Goal: Find specific page/section: Find specific page/section

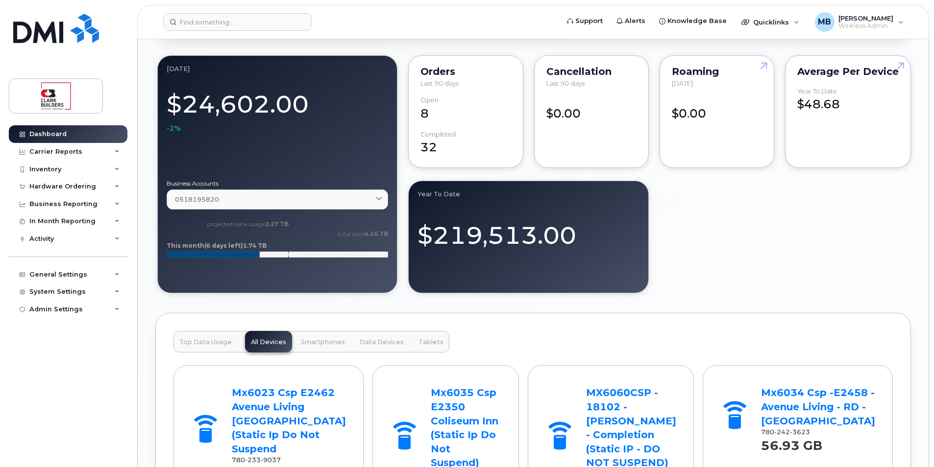
scroll to position [980, 0]
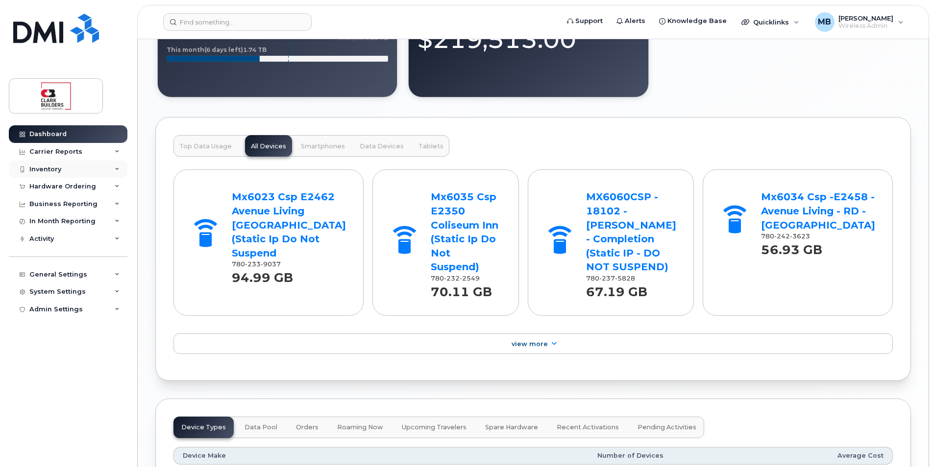
click at [64, 161] on div "Inventory" at bounding box center [68, 170] width 119 height 18
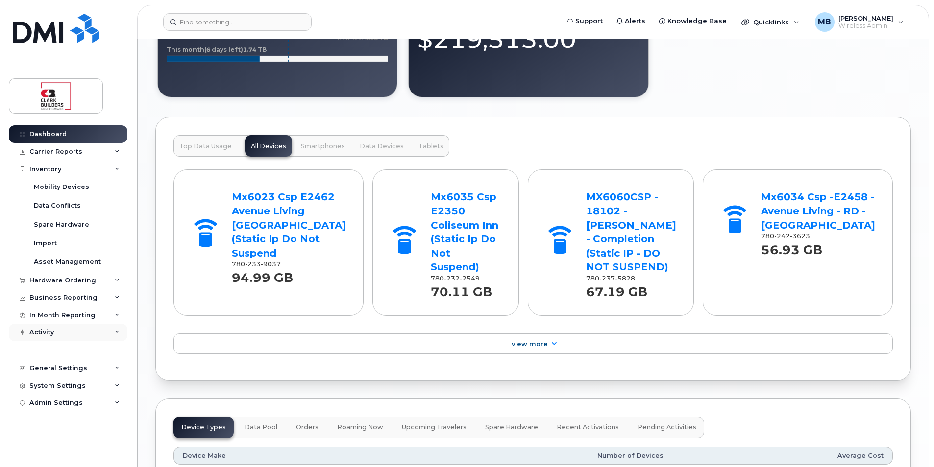
click at [47, 335] on div "Activity" at bounding box center [41, 333] width 24 height 8
click at [78, 297] on div "Business Reporting" at bounding box center [63, 298] width 68 height 8
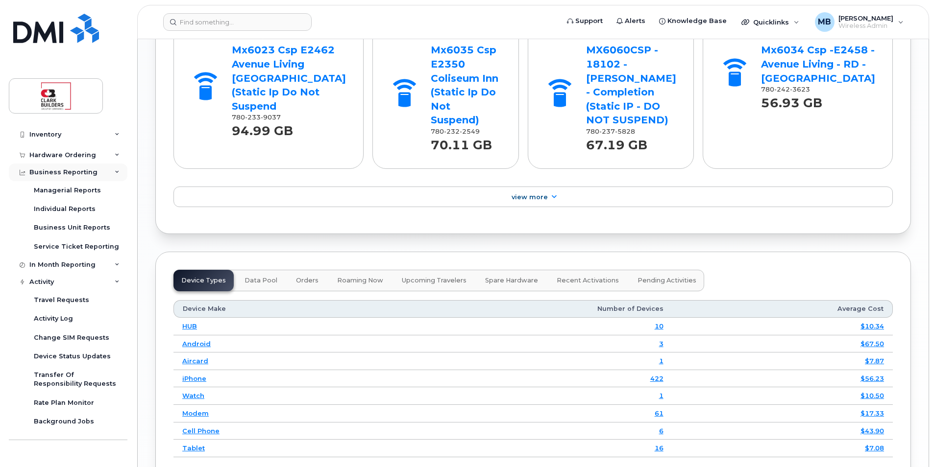
scroll to position [0, 0]
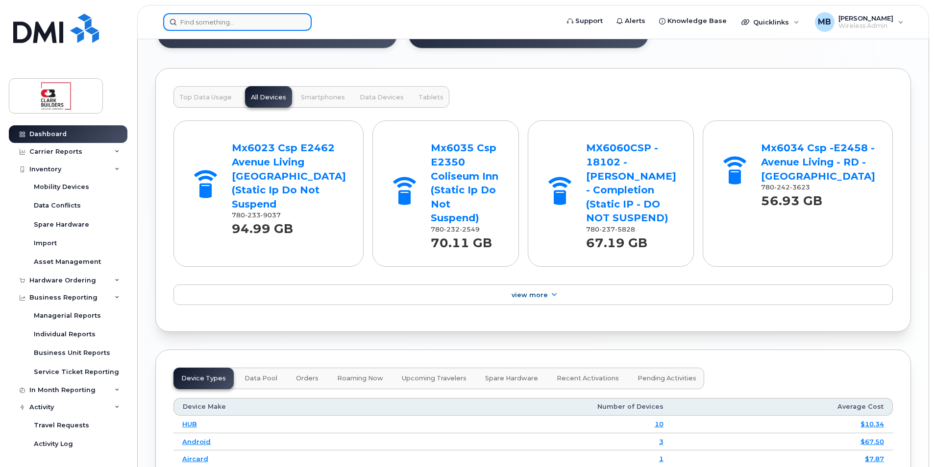
click at [197, 21] on input at bounding box center [237, 22] width 148 height 18
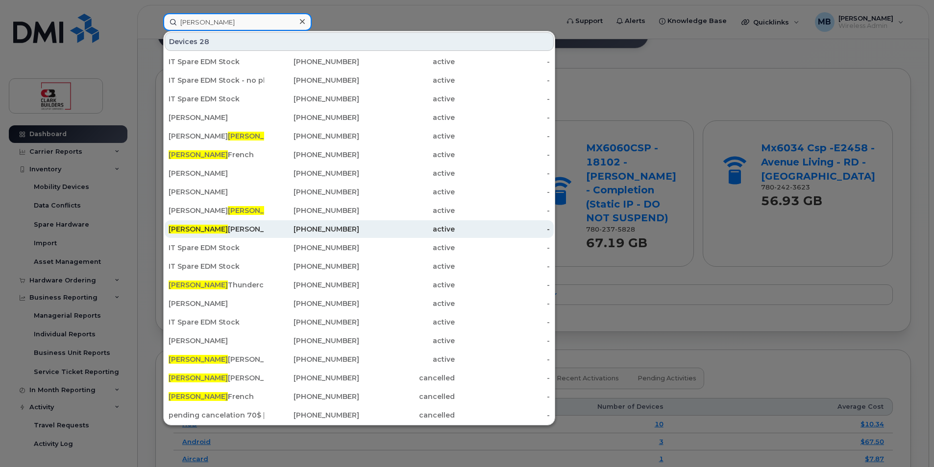
type input "matthew"
click at [235, 232] on div "Matthew Buttrey" at bounding box center [217, 229] width 96 height 10
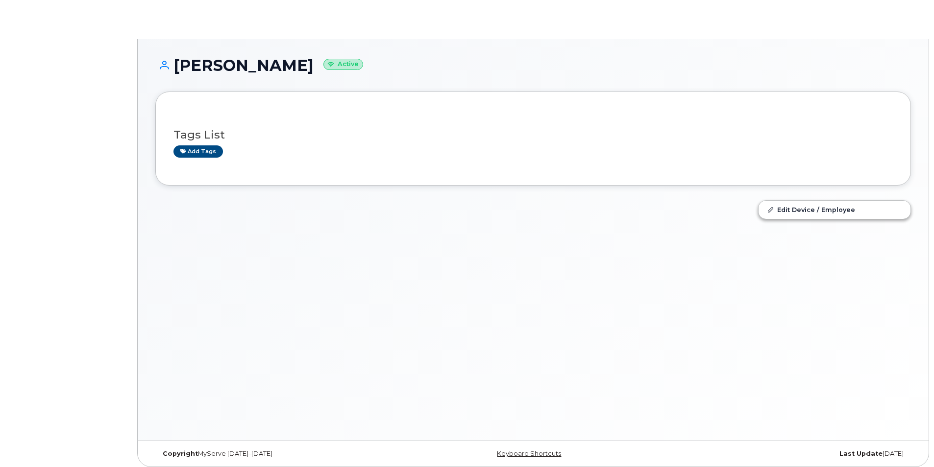
click at [243, 232] on div at bounding box center [450, 217] width 603 height 45
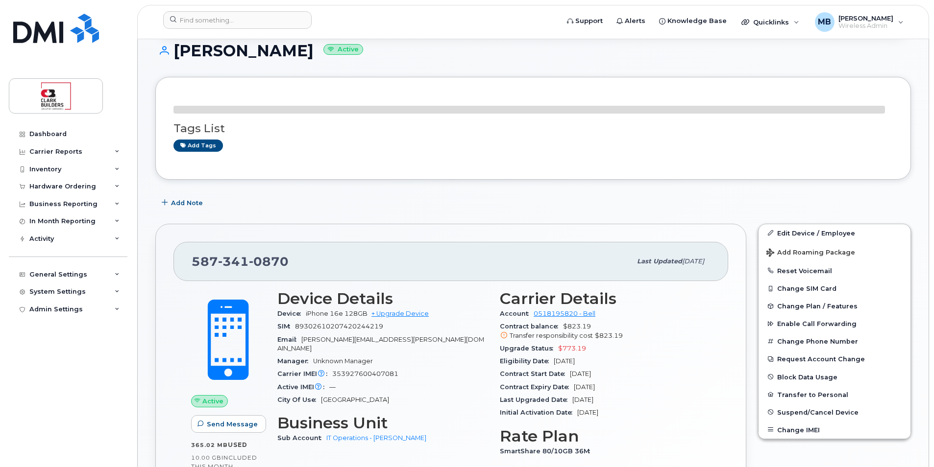
scroll to position [232, 0]
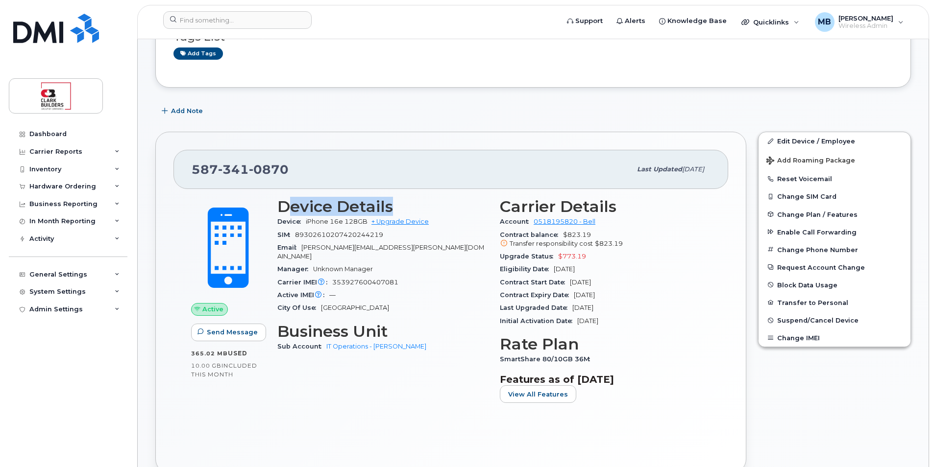
drag, startPoint x: 315, startPoint y: 204, endPoint x: 398, endPoint y: 204, distance: 83.3
click at [398, 204] on h3 "Device Details" at bounding box center [382, 207] width 211 height 18
drag, startPoint x: 398, startPoint y: 204, endPoint x: 388, endPoint y: 204, distance: 10.3
click at [388, 204] on h3 "Device Details" at bounding box center [382, 207] width 211 height 18
drag, startPoint x: 279, startPoint y: 206, endPoint x: 405, endPoint y: 206, distance: 126.4
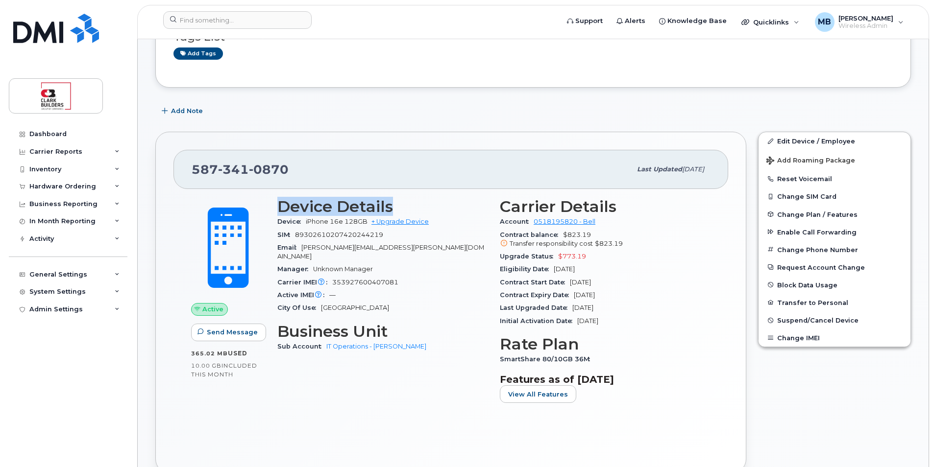
click at [405, 206] on h3 "Device Details" at bounding box center [382, 207] width 211 height 18
drag, startPoint x: 405, startPoint y: 206, endPoint x: 377, endPoint y: 209, distance: 28.6
click at [377, 209] on h3 "Device Details" at bounding box center [382, 207] width 211 height 18
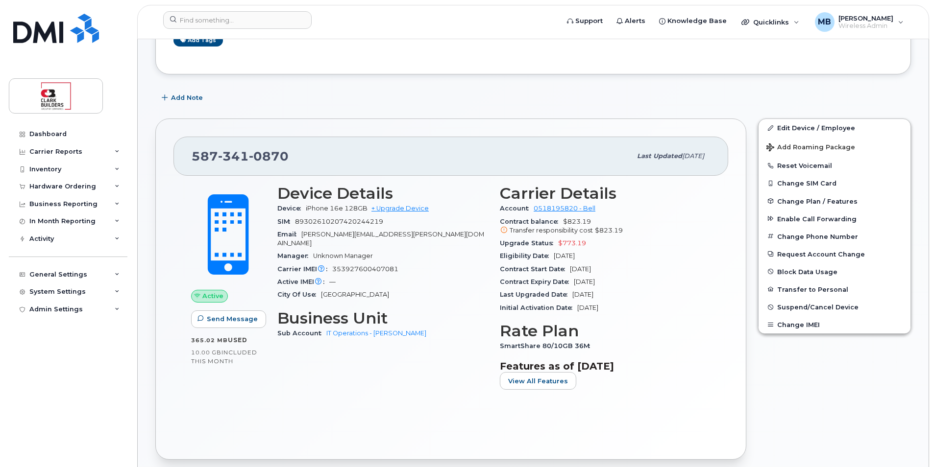
scroll to position [0, 0]
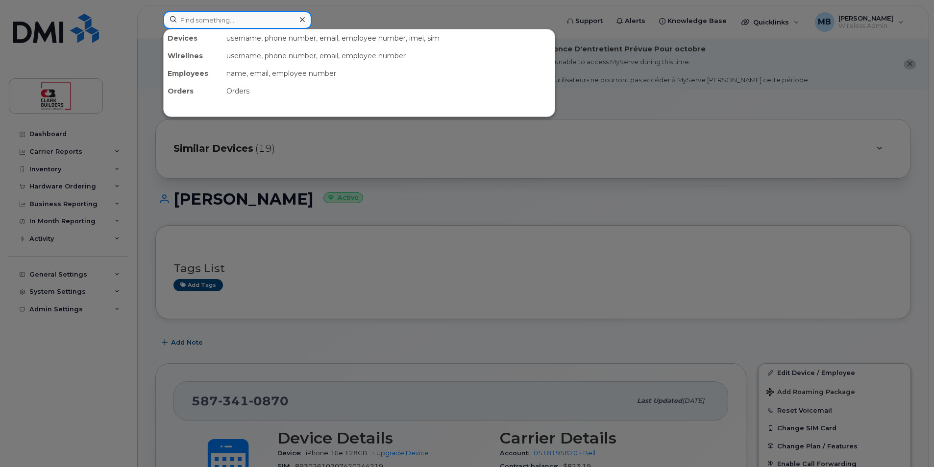
click at [220, 17] on input at bounding box center [237, 20] width 148 height 18
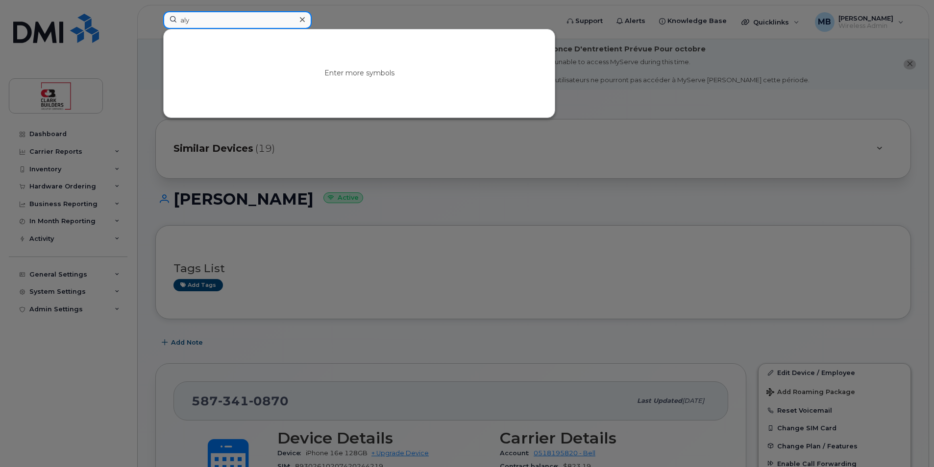
type input "aly"
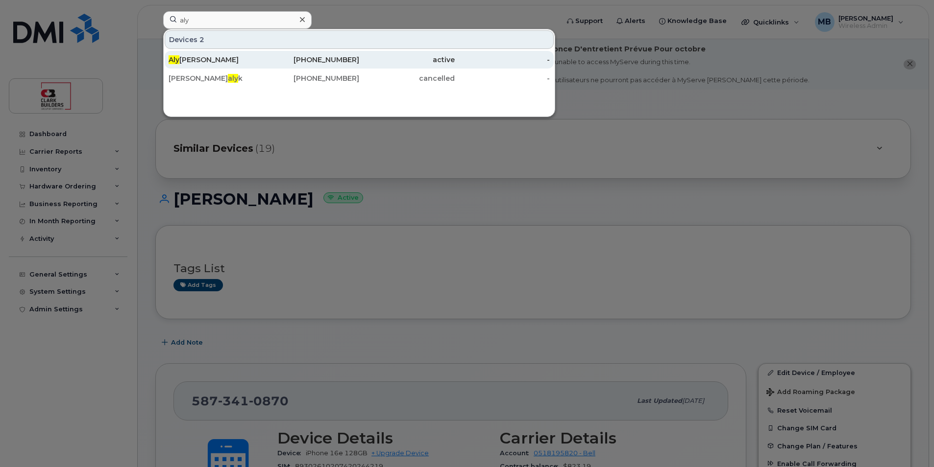
click at [203, 57] on div "[PERSON_NAME]" at bounding box center [217, 60] width 96 height 10
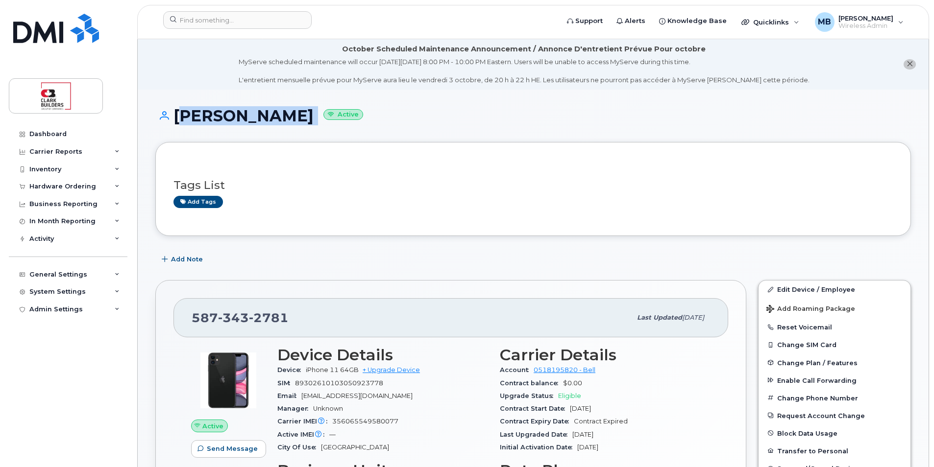
drag, startPoint x: 176, startPoint y: 112, endPoint x: 264, endPoint y: 111, distance: 88.2
click at [264, 111] on h1 "Aly Yahya Active" at bounding box center [532, 115] width 755 height 17
copy h1 "Aly Yahya"
